Goal: Transaction & Acquisition: Obtain resource

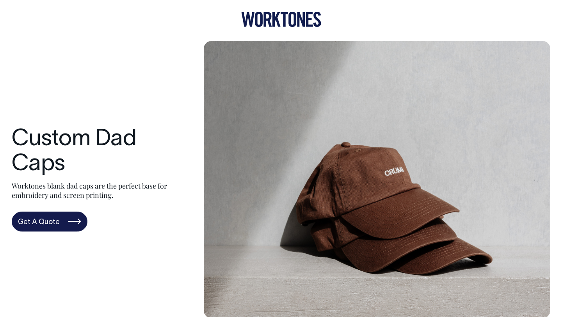
click at [295, 22] on icon at bounding box center [293, 19] width 8 height 15
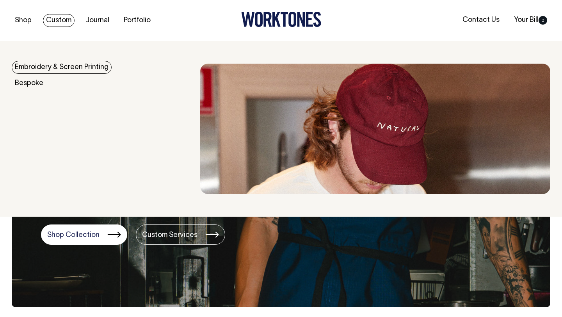
click at [58, 20] on link "Custom" at bounding box center [59, 20] width 32 height 13
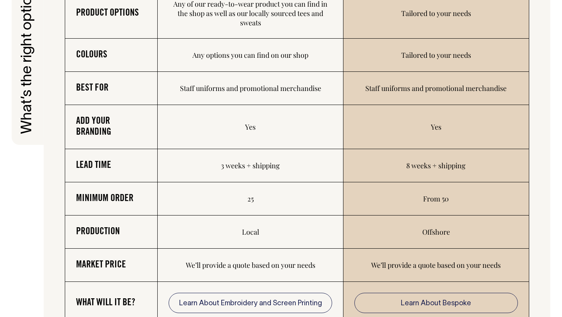
scroll to position [1232, 0]
